Goal: Task Accomplishment & Management: Manage account settings

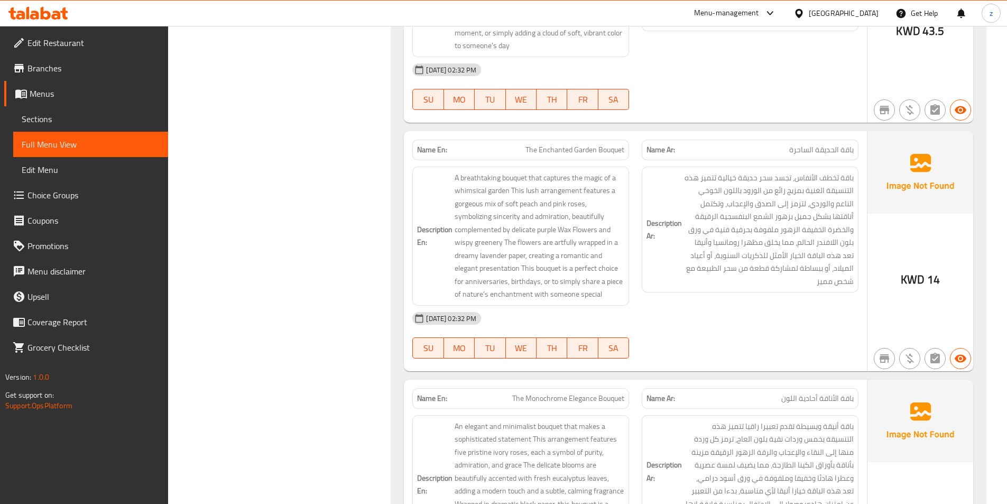
scroll to position [1887, 0]
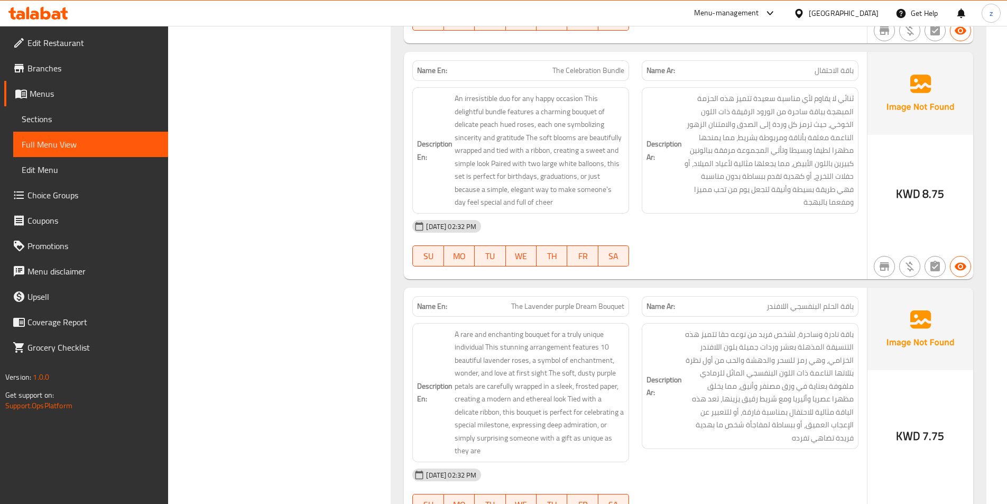
click at [718, 213] on div "Description Ar: ثنائي لا يقاوم لأي مناسبة سعيدة تتميز هذه الحزمة المبهجة بباقة …" at bounding box center [749, 150] width 217 height 126
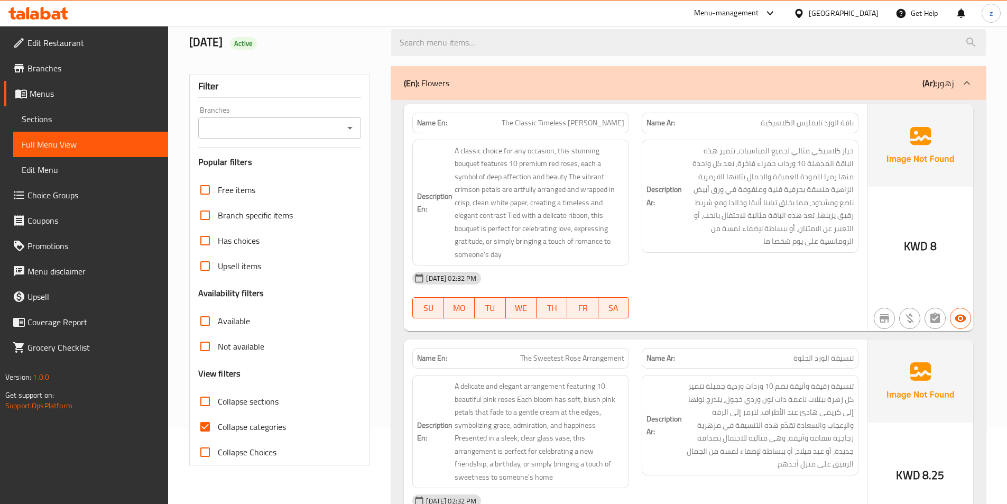
scroll to position [0, 0]
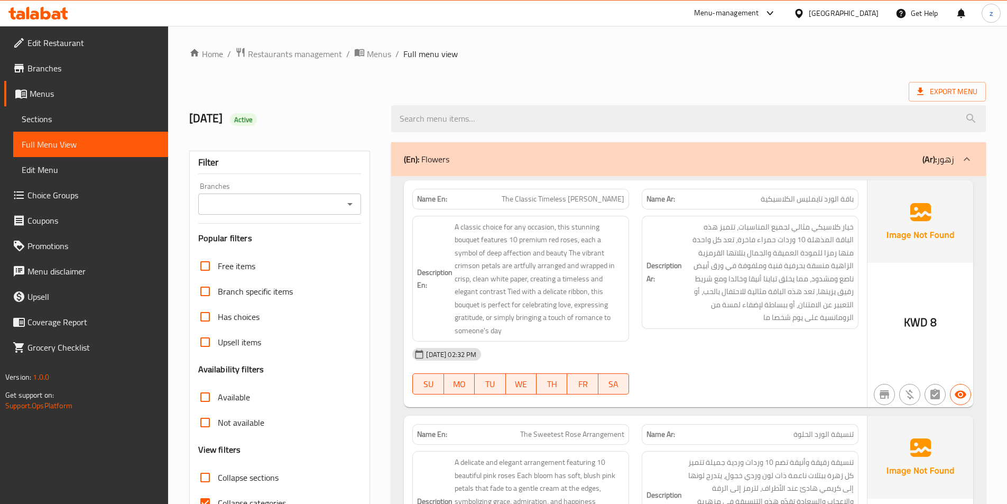
click at [80, 38] on span "Edit Restaurant" at bounding box center [93, 42] width 132 height 13
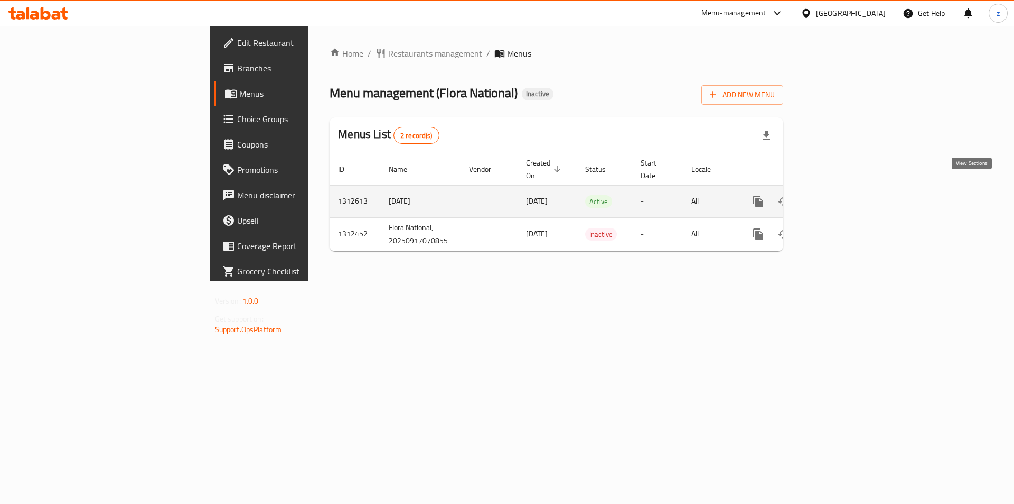
click at [840, 197] on icon "enhanced table" at bounding box center [835, 202] width 10 height 10
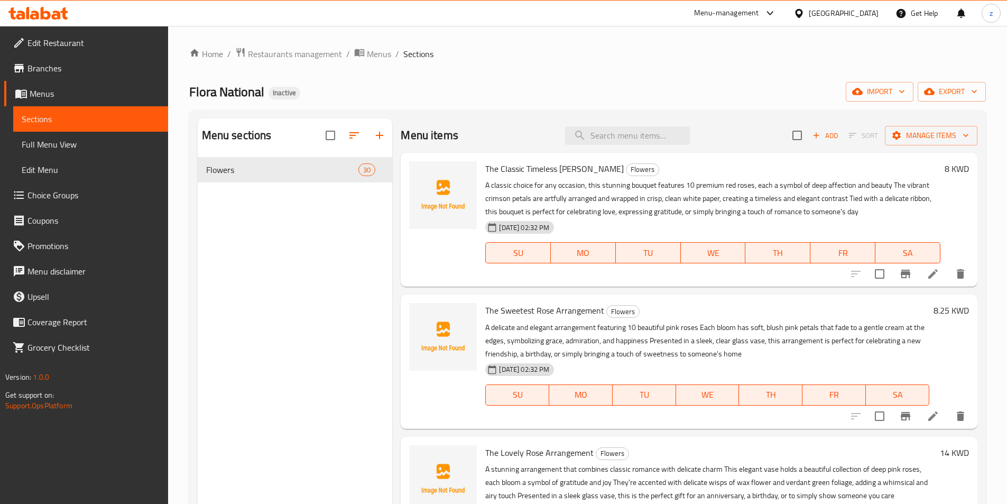
click at [92, 151] on link "Full Menu View" at bounding box center [90, 144] width 155 height 25
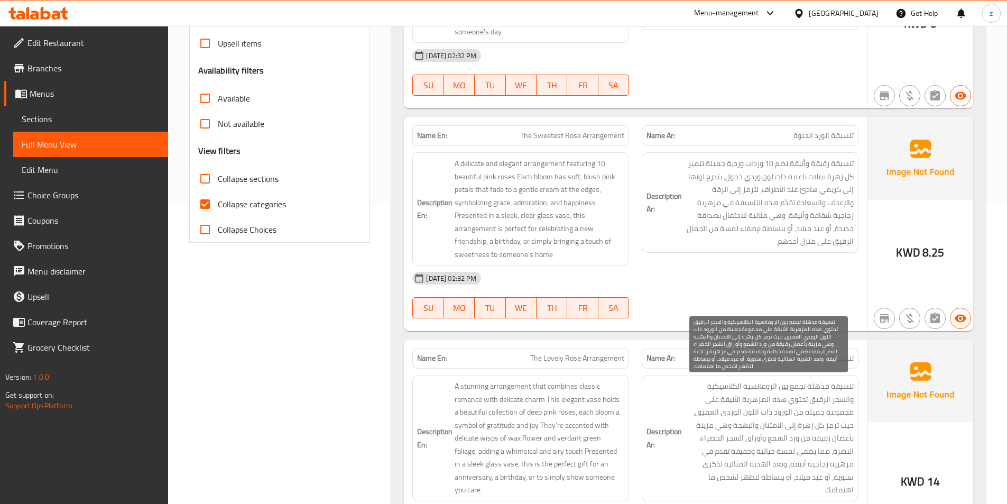
scroll to position [317, 0]
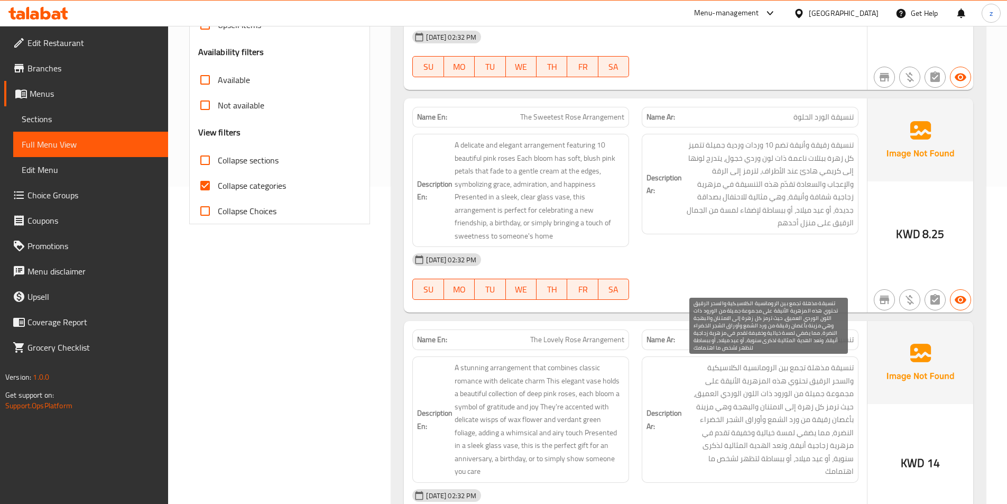
click at [790, 379] on span "تنسيقة مذهلة تجمع بين الرومانسية الكلاسيكية والسحر الرقيق تحتوي هذه المزهرية ال…" at bounding box center [769, 419] width 170 height 117
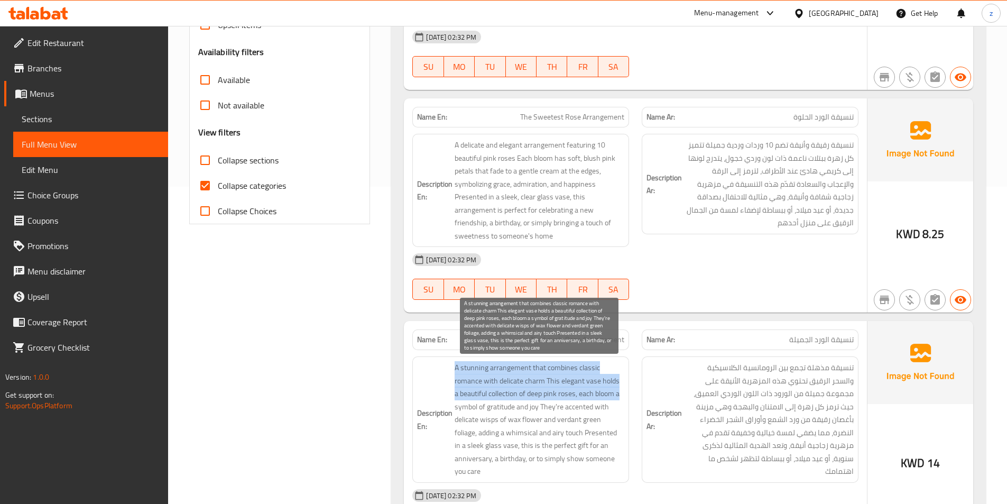
drag, startPoint x: 451, startPoint y: 364, endPoint x: 622, endPoint y: 383, distance: 172.2
click at [622, 389] on h6 "Description En: A stunning arrangement that combines classic romance with delic…" at bounding box center [520, 419] width 207 height 117
copy span "A stunning arrangement that combines classic romance with delicate charm This e…"
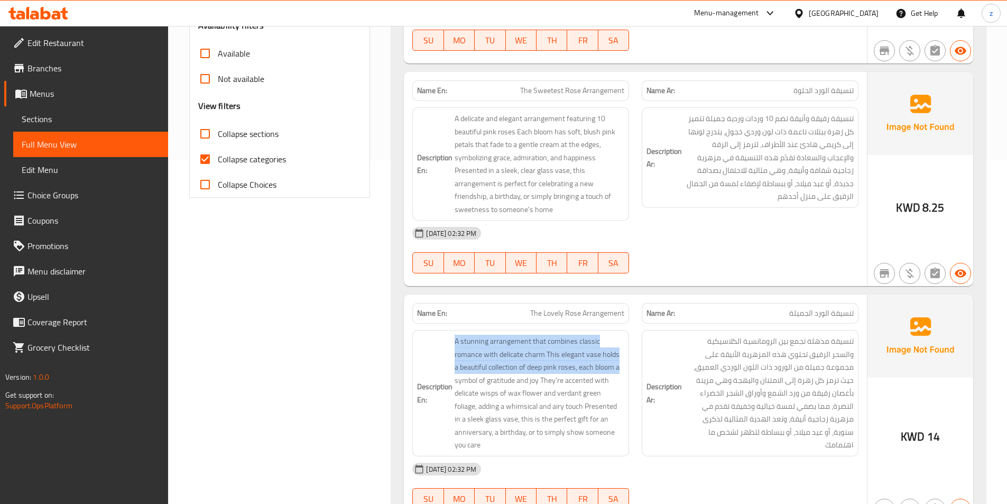
scroll to position [370, 0]
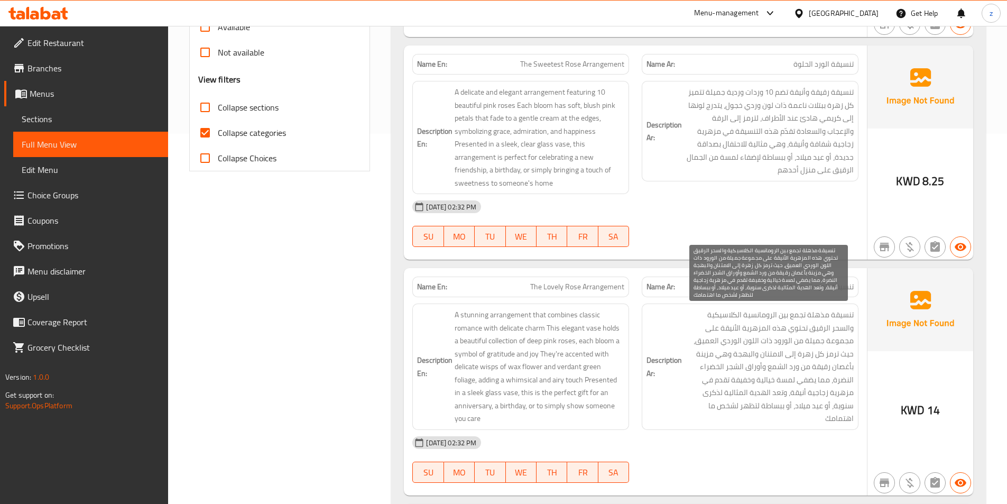
click at [723, 344] on span "تنسيقة مذهلة تجمع بين الرومانسية الكلاسيكية والسحر الرقيق تحتوي هذه المزهرية ال…" at bounding box center [769, 366] width 170 height 117
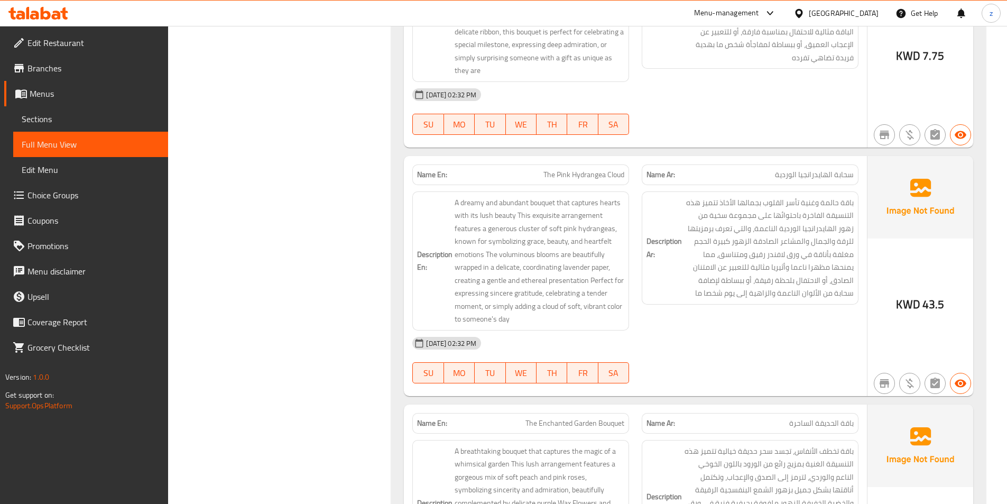
scroll to position [1638, 0]
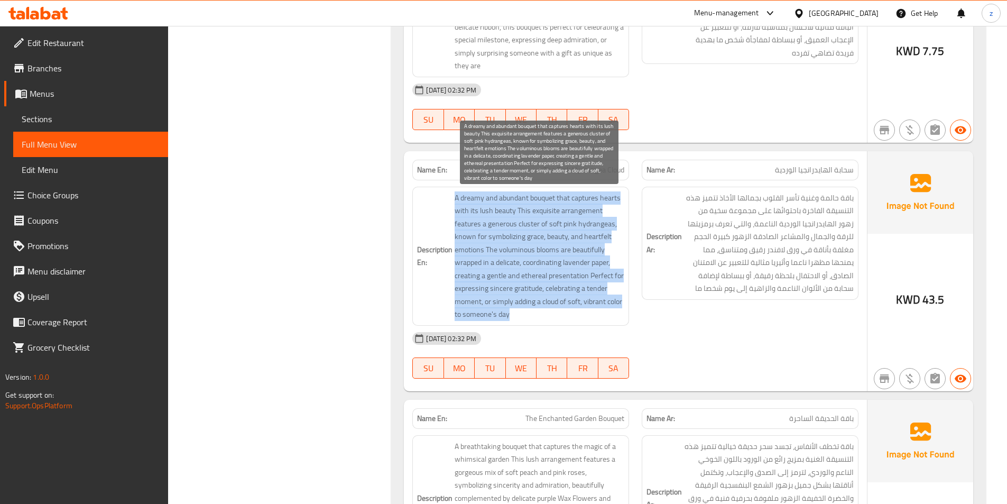
drag, startPoint x: 454, startPoint y: 197, endPoint x: 585, endPoint y: 318, distance: 178.0
click at [585, 318] on h6 "Description En: A dreamy and abundant bouquet that captures hearts with its lus…" at bounding box center [520, 255] width 207 height 129
copy span "A dreamy and abundant bouquet that captures hearts with its lush beauty This ex…"
